Goal: Task Accomplishment & Management: Manage account settings

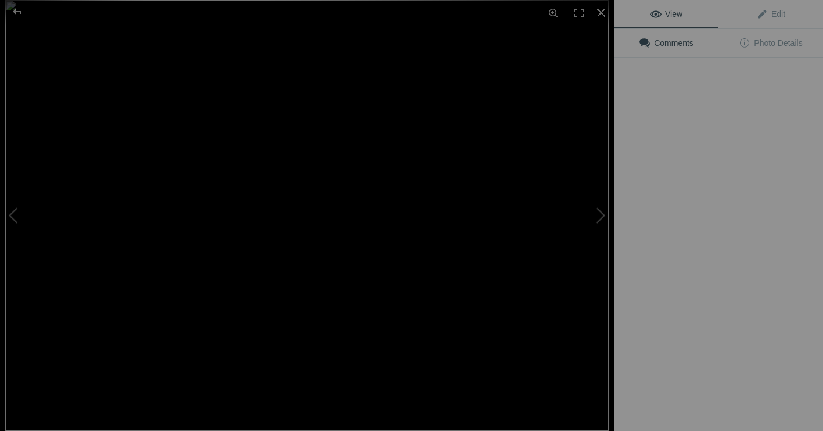
click at [242, 316] on img at bounding box center [307, 215] width 604 height 431
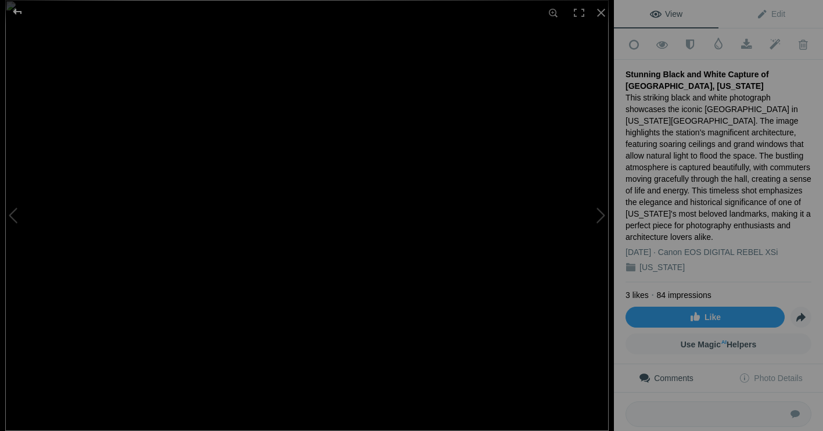
click at [18, 9] on div at bounding box center [18, 11] width 42 height 23
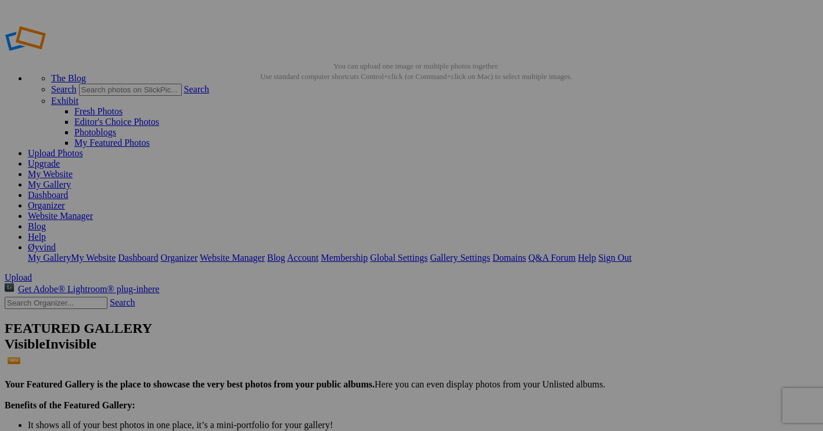
click at [71, 180] on link "My Gallery" at bounding box center [49, 185] width 43 height 10
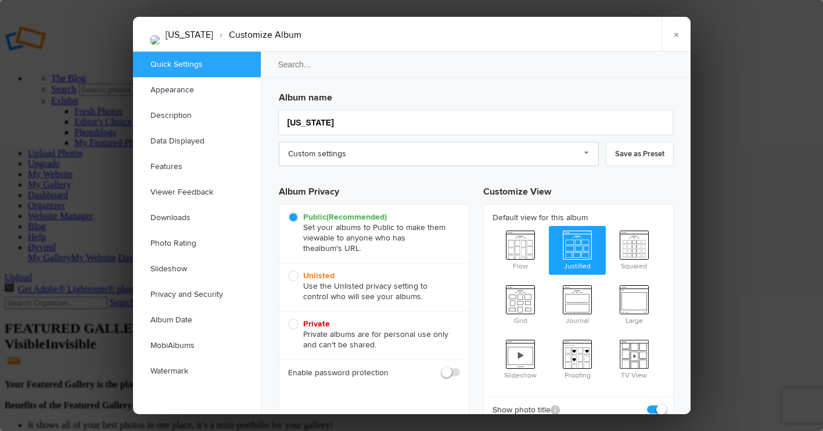
click at [586, 154] on link "Custom settings" at bounding box center [439, 154] width 320 height 24
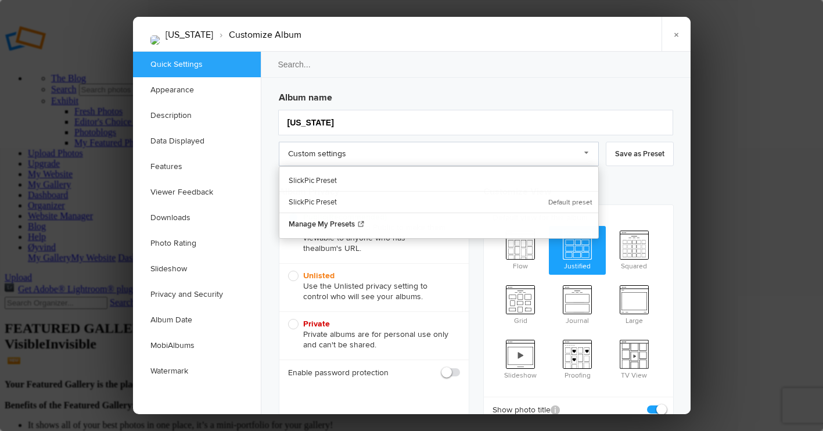
click at [508, 153] on link "Custom settings" at bounding box center [439, 154] width 320 height 24
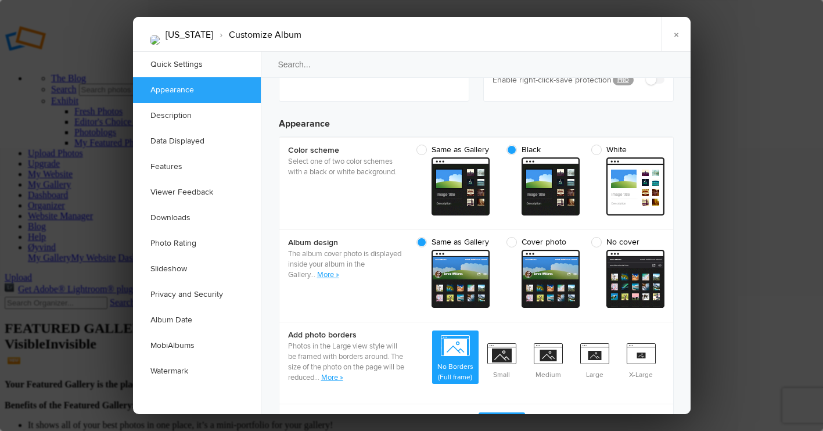
scroll to position [359, 0]
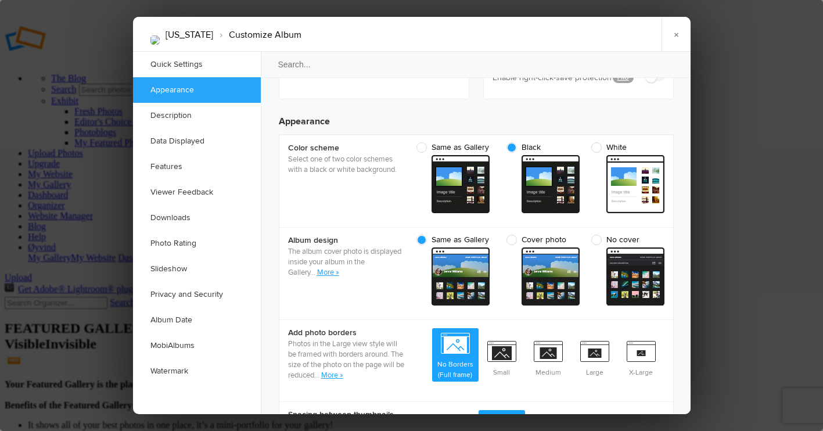
click at [598, 142] on span "White" at bounding box center [625, 147] width 67 height 10
click at [664, 142] on input "White" at bounding box center [664, 142] width 1 height 1
radio input "true"
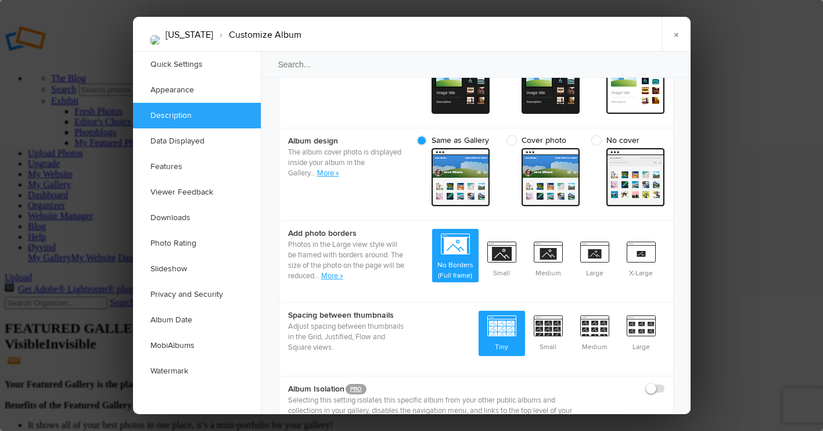
scroll to position [458, 0]
click at [181, 114] on link "Description" at bounding box center [197, 116] width 128 height 26
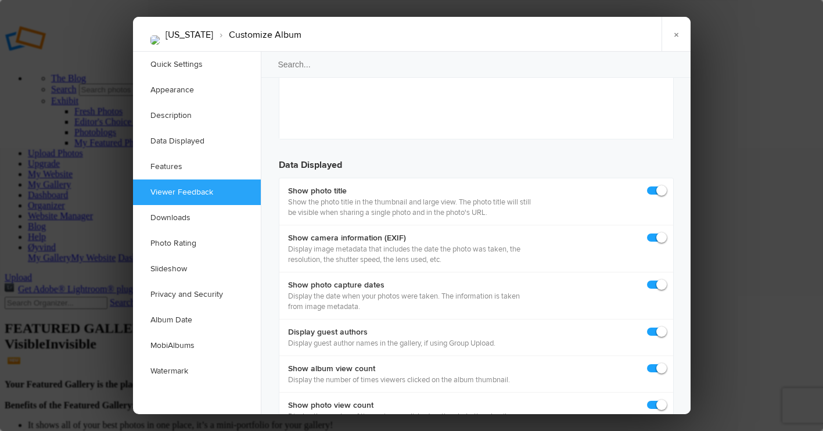
scroll to position [1543, 0]
click at [170, 89] on link "Appearance" at bounding box center [197, 90] width 128 height 26
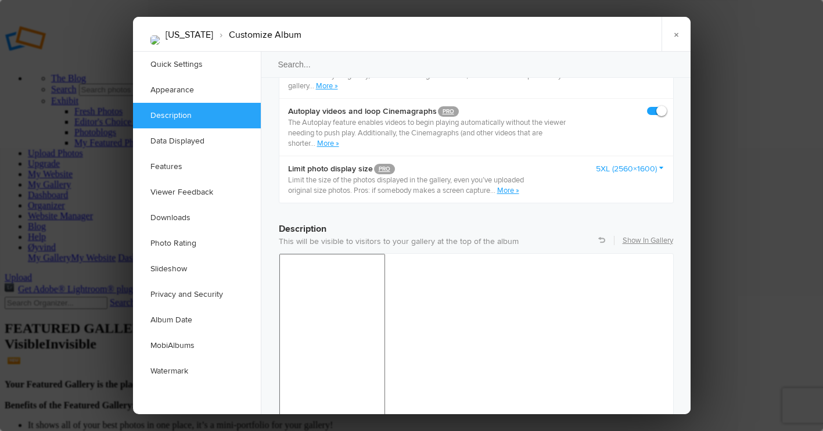
scroll to position [794, 0]
click at [636, 235] on link "Show In Gallery" at bounding box center [648, 240] width 51 height 10
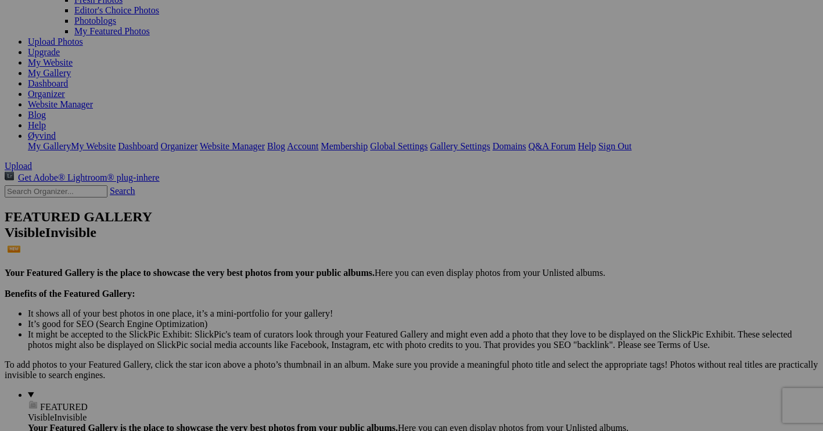
scroll to position [111, 0]
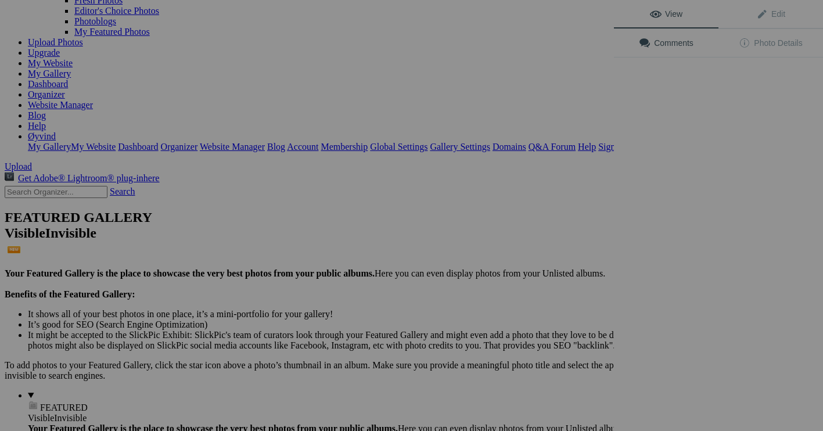
click at [729, 223] on div "View Edit Comments Photo Details" at bounding box center [718, 215] width 209 height 431
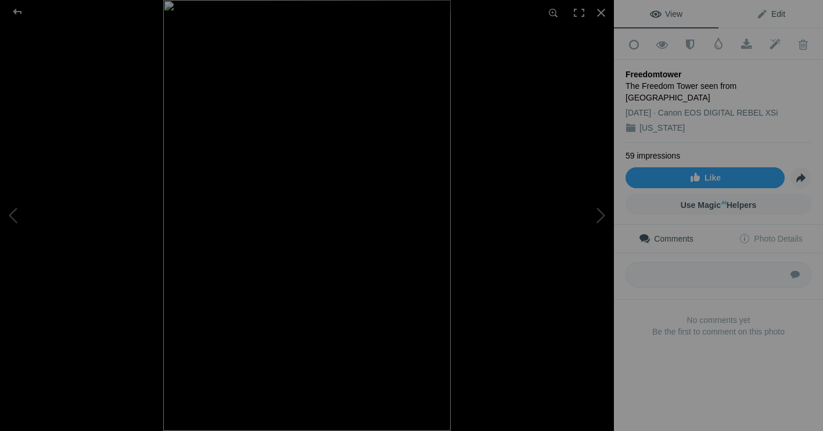
click at [759, 15] on span "Edit" at bounding box center [771, 13] width 29 height 9
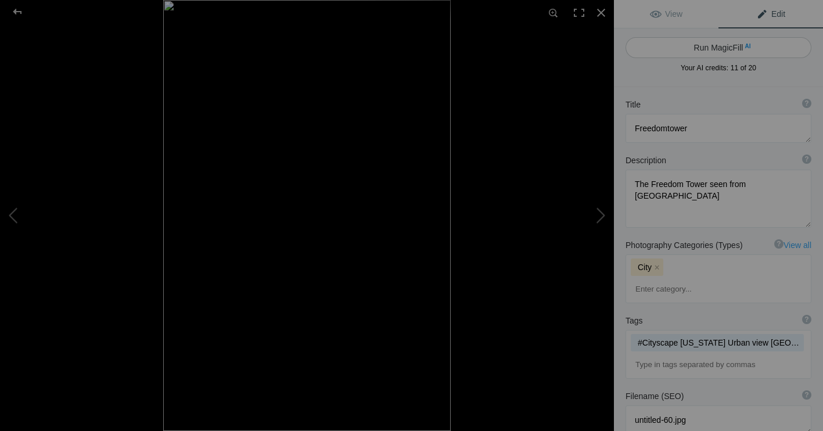
click at [730, 45] on button "Run MagicFill AI" at bounding box center [719, 47] width 186 height 21
type textarea "Freedom Tower View from 6th Avenue"
type textarea "This captivating image showcases the iconic Freedom Tower, rising majestically …"
type textarea "freedom-tower-view-6th-avenue.jpg"
type textarea "A view of the Freedom Tower from 6th Avenue, framed by autumn trees and surroun…"
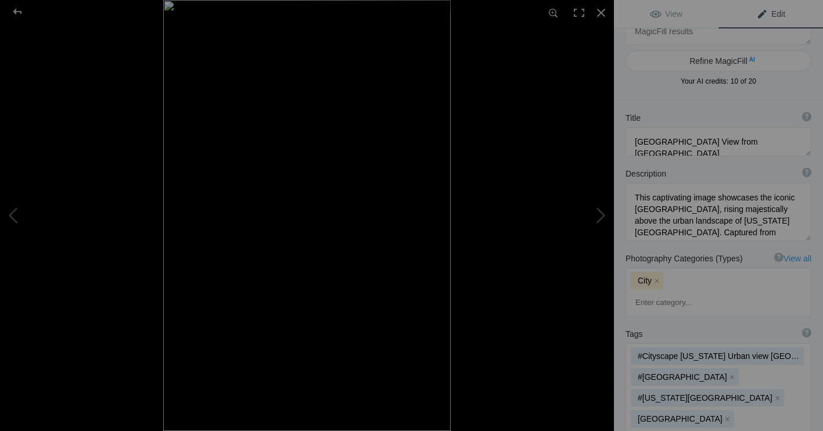
scroll to position [35, 0]
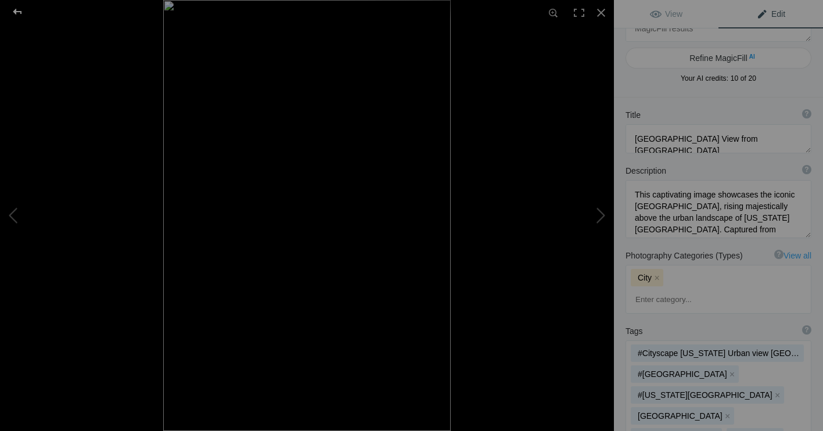
click at [14, 11] on div at bounding box center [18, 11] width 42 height 23
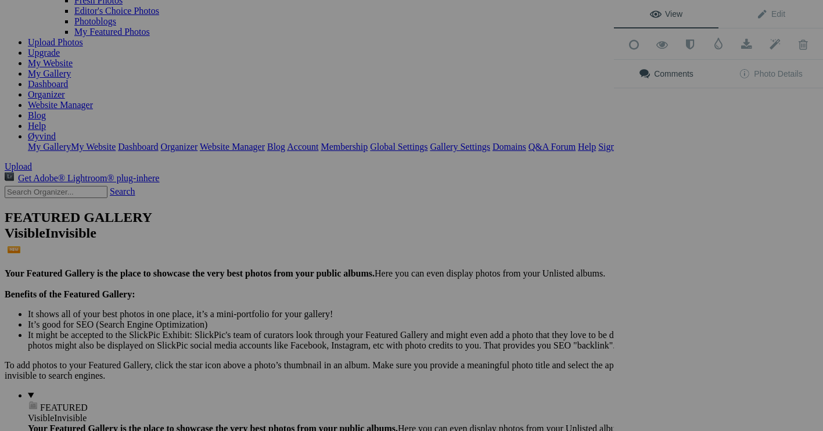
scroll to position [0, 0]
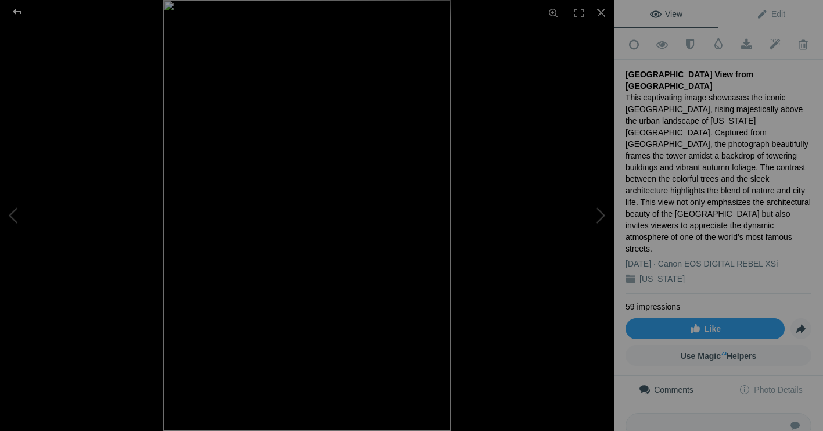
click at [15, 8] on div at bounding box center [18, 11] width 42 height 23
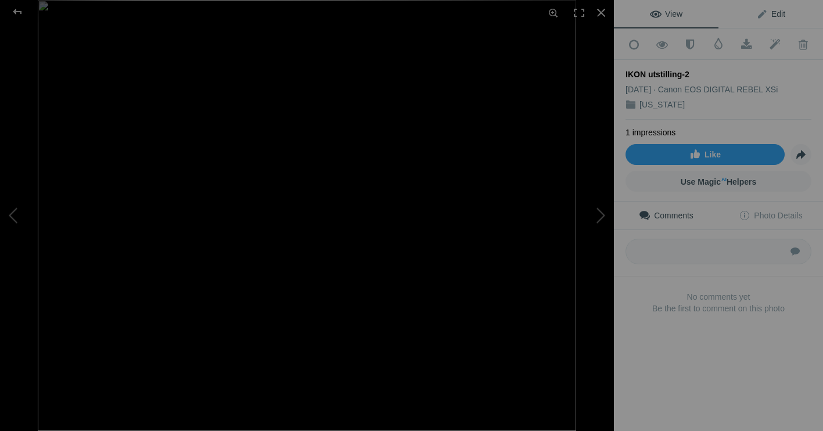
click at [764, 10] on span "Edit" at bounding box center [771, 13] width 29 height 9
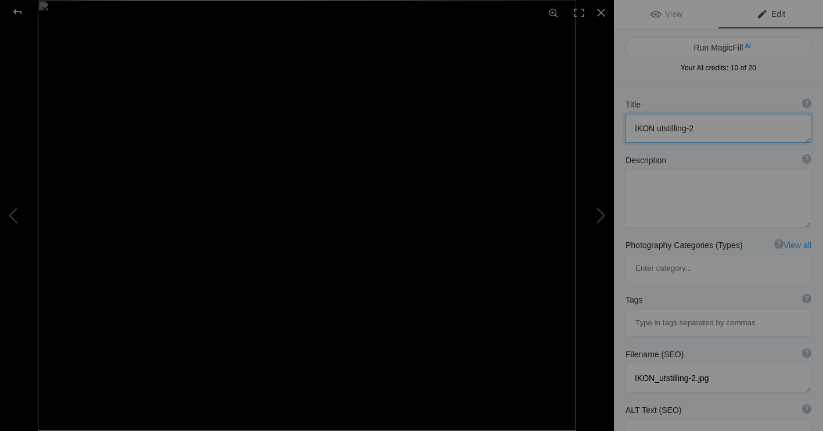
drag, startPoint x: 694, startPoint y: 128, endPoint x: 630, endPoint y: 132, distance: 64.0
click at [630, 132] on textarea at bounding box center [719, 128] width 186 height 29
type textarea "Iron workers"
click at [635, 181] on textarea at bounding box center [719, 199] width 186 height 58
type textarea "The famous photo of the Iron Workers having lunch put as a statue on a truck"
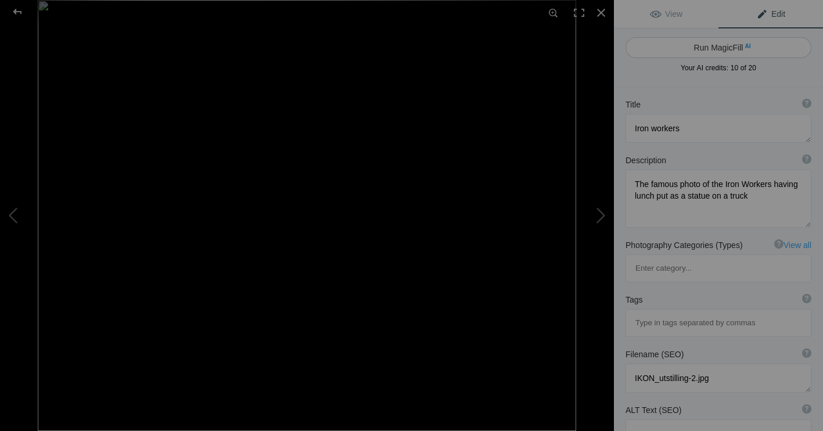
click at [715, 46] on button "Run MagicFill AI" at bounding box center [719, 47] width 186 height 21
type textarea "Iconic Iron Workers Statue at [GEOGRAPHIC_DATA]"
type textarea "This captivating image showcases the iconic statue of iron workers enjoying the…"
type textarea "iconic-iron-workers-statue-rockefeller-center.jpg"
type textarea "Bronze statue of iron workers having lunch at Rockefeller Center, depicting the…"
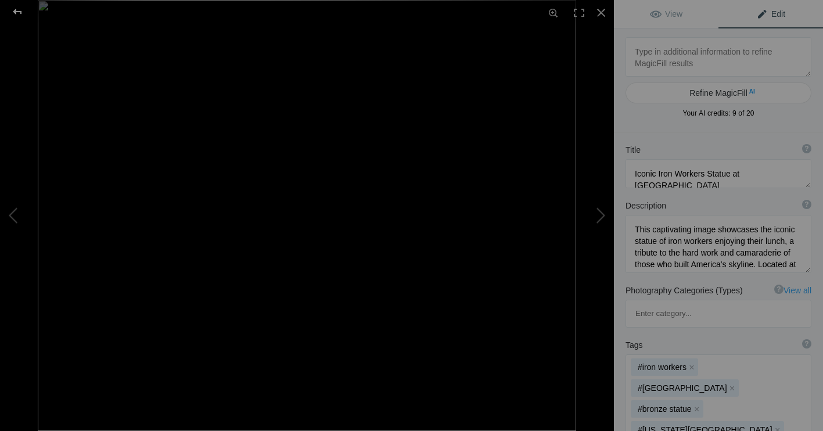
click at [16, 10] on div at bounding box center [18, 11] width 42 height 23
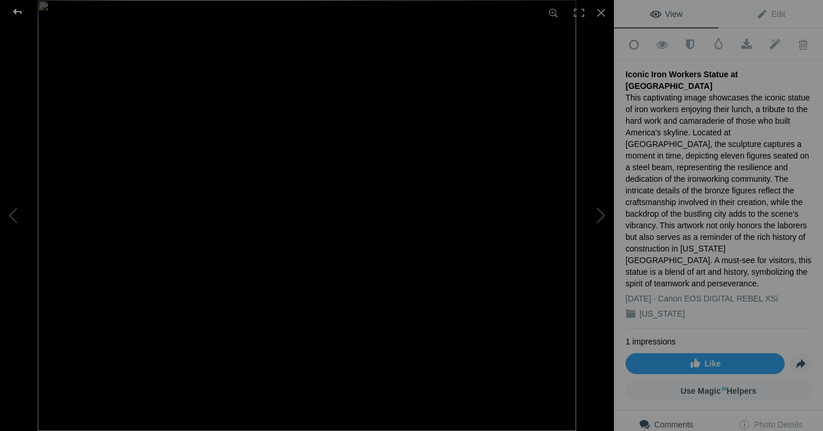
click at [15, 10] on div at bounding box center [18, 11] width 42 height 23
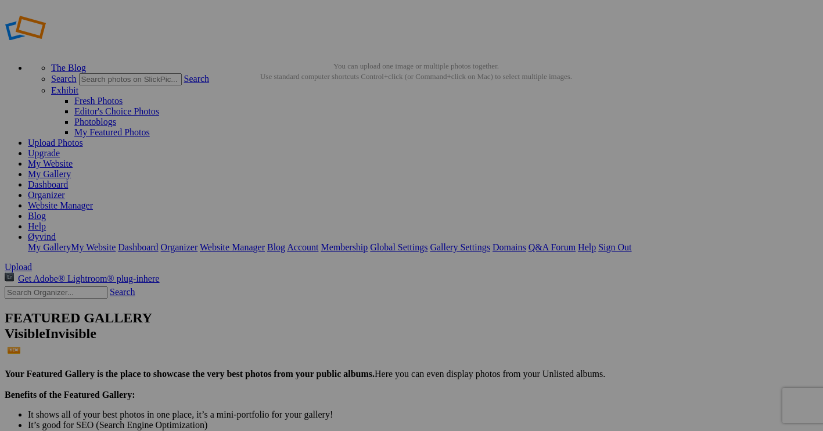
click at [71, 169] on link "My Gallery" at bounding box center [49, 174] width 43 height 10
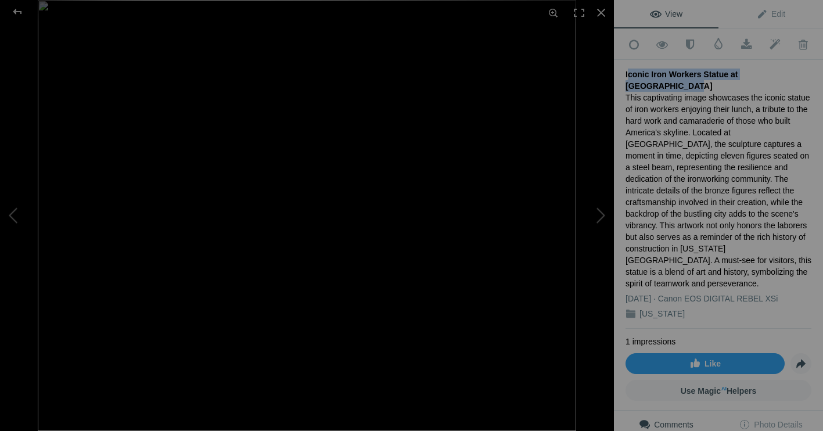
drag, startPoint x: 626, startPoint y: 71, endPoint x: 784, endPoint y: 76, distance: 157.5
click at [784, 76] on div "Iconic Iron Workers Statue at [GEOGRAPHIC_DATA]" at bounding box center [719, 80] width 186 height 23
click at [19, 8] on div at bounding box center [18, 11] width 42 height 23
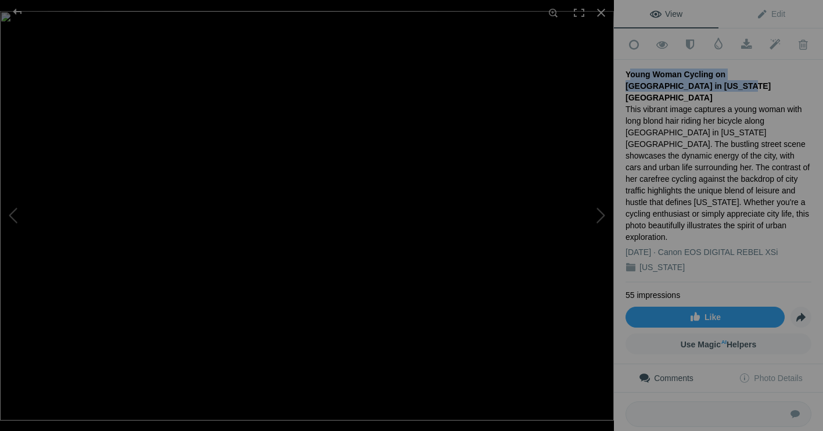
drag, startPoint x: 627, startPoint y: 68, endPoint x: 647, endPoint y: 83, distance: 24.9
click at [647, 83] on div "Young Woman Cycling on [GEOGRAPHIC_DATA] in [US_STATE][GEOGRAPHIC_DATA]" at bounding box center [719, 86] width 186 height 35
copy div "Young Woman Cycling on [GEOGRAPHIC_DATA] in [US_STATE][GEOGRAPHIC_DATA]"
